Goal: Information Seeking & Learning: Learn about a topic

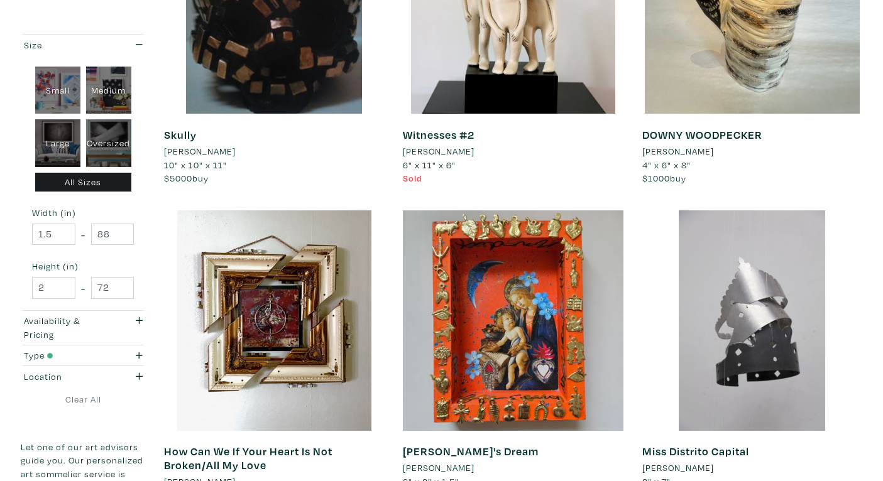
scroll to position [1292, 0]
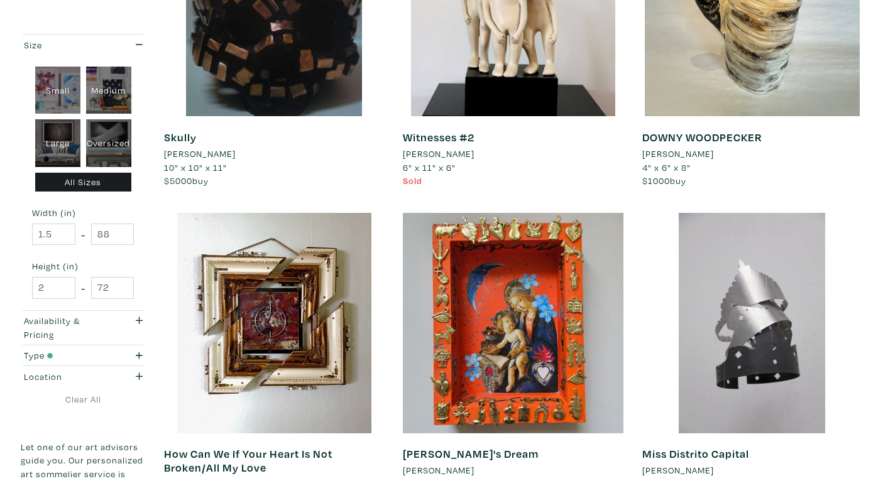
drag, startPoint x: 643, startPoint y: 167, endPoint x: 693, endPoint y: 170, distance: 50.3
click at [693, 170] on li "4" x 6" x 8"" at bounding box center [752, 168] width 220 height 14
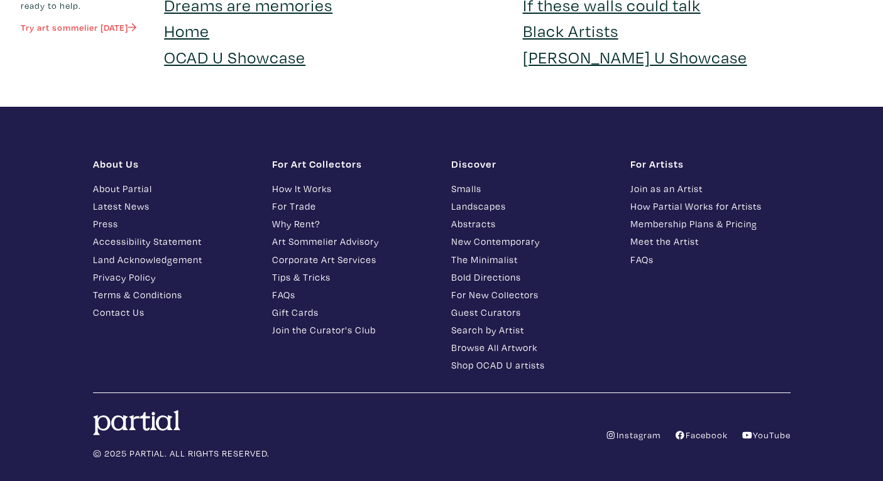
scroll to position [3111, 0]
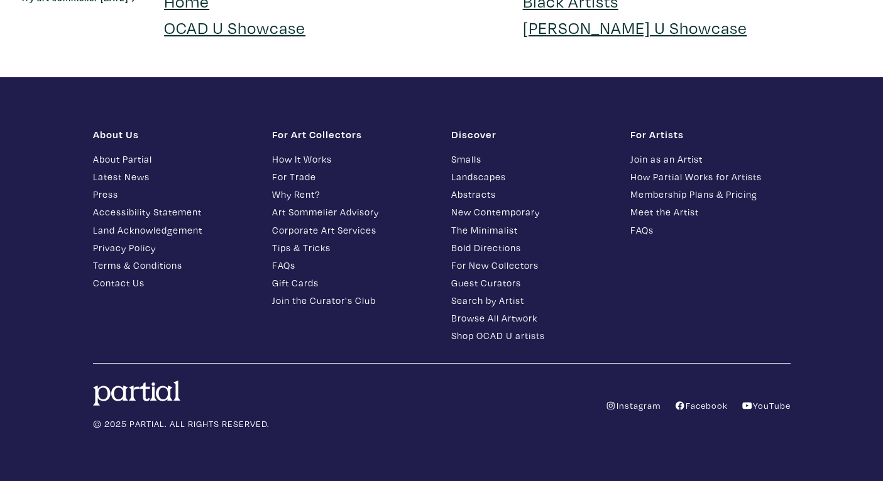
click at [299, 163] on link "How It Works" at bounding box center [352, 159] width 160 height 14
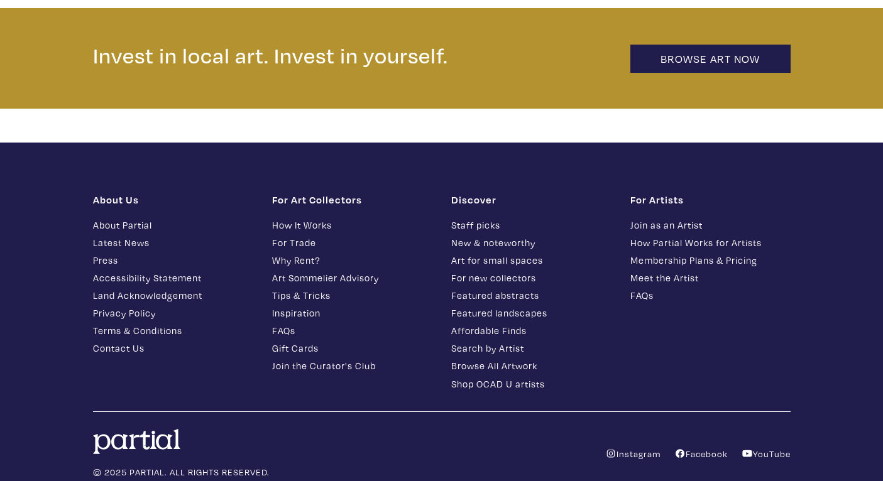
scroll to position [2751, 0]
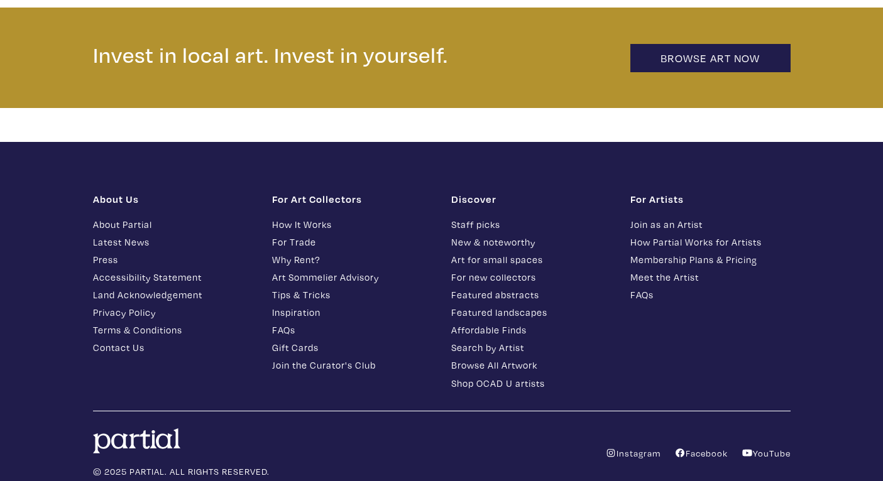
click at [641, 217] on link "Join as an Artist" at bounding box center [710, 224] width 160 height 14
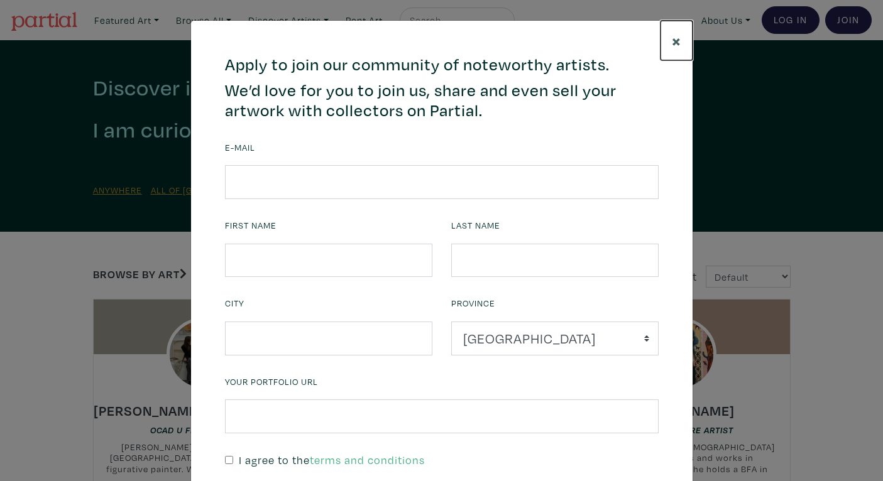
click at [676, 41] on span "×" at bounding box center [676, 41] width 9 height 22
click at [676, 41] on div "664c6a6d6e3476504e6b79362f4172494552756f694733386b666278545363695a485979654c474…" at bounding box center [442, 307] width 502 height 573
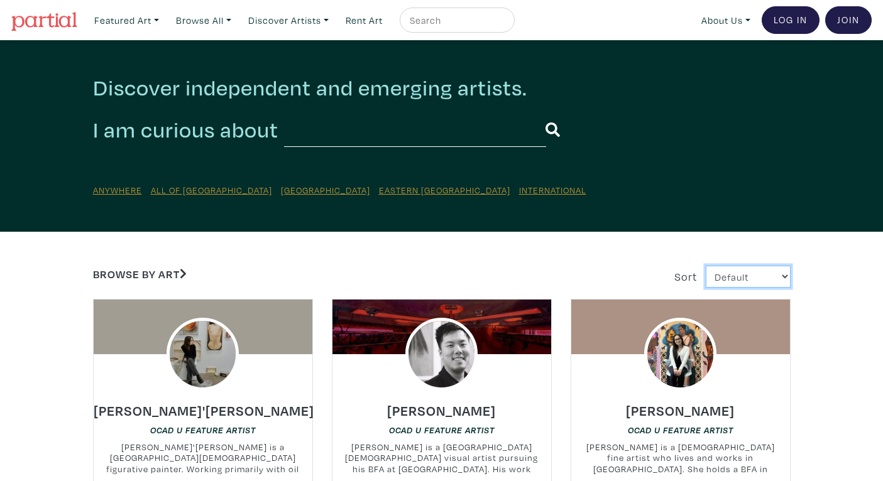
click at [726, 280] on select "Default Most Viewed Newest A-Z Z-A" at bounding box center [748, 277] width 85 height 22
click at [160, 274] on link "Browse by Art" at bounding box center [140, 274] width 94 height 14
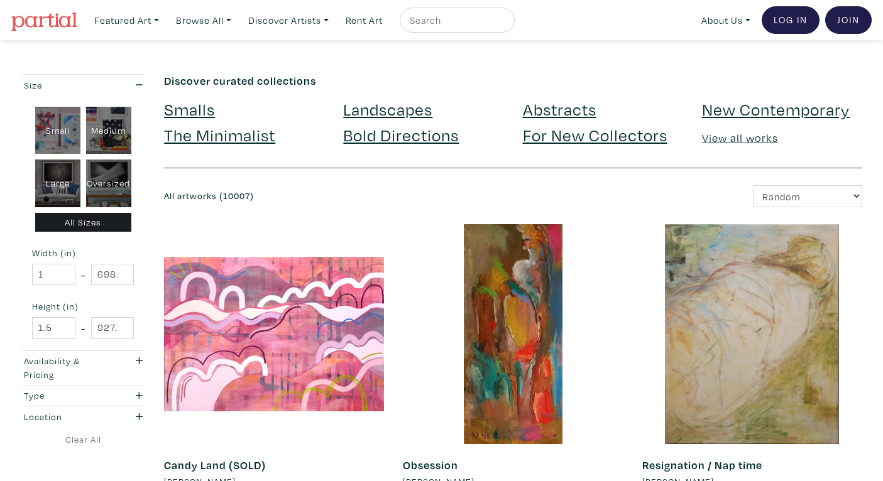
click at [727, 140] on link "View all works" at bounding box center [740, 138] width 76 height 14
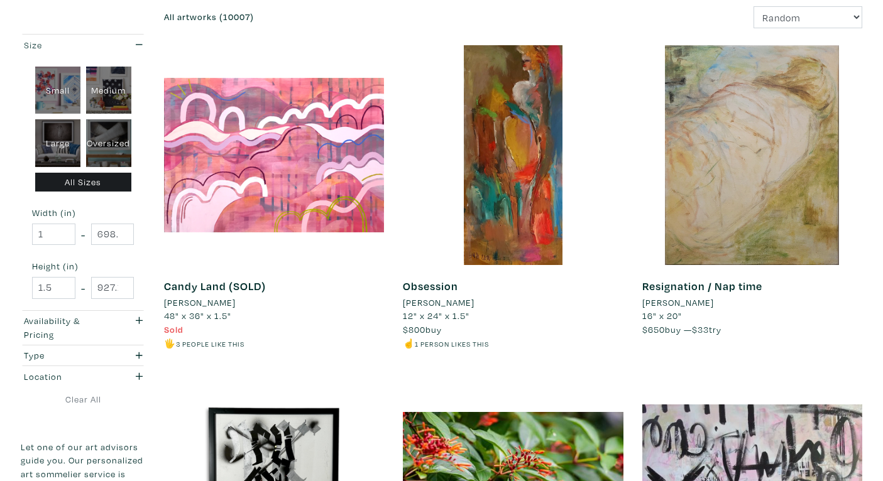
scroll to position [180, 0]
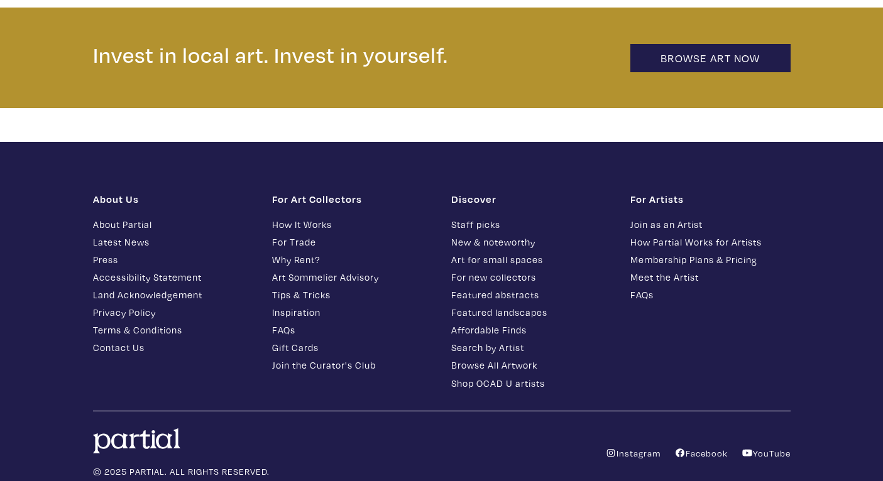
scroll to position [2764, 0]
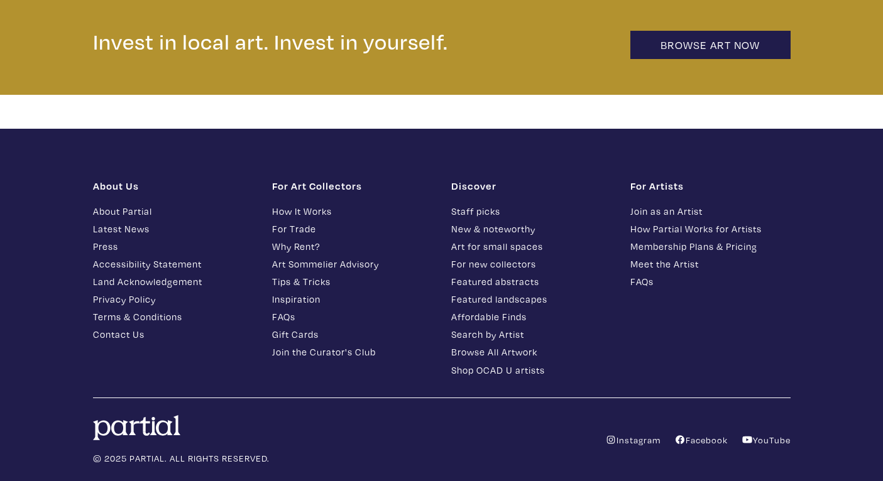
click at [678, 204] on link "Join as an Artist" at bounding box center [710, 211] width 160 height 14
